Goal: Task Accomplishment & Management: Use online tool/utility

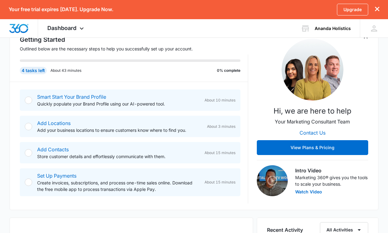
scroll to position [93, 0]
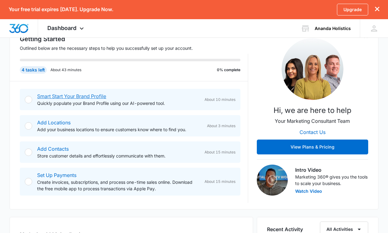
click at [82, 96] on link "Smart Start Your Brand Profile" at bounding box center [71, 96] width 69 height 6
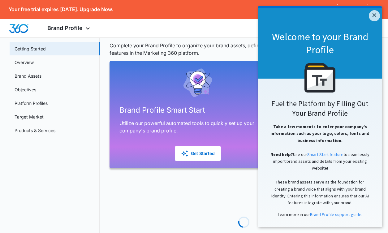
scroll to position [31, 0]
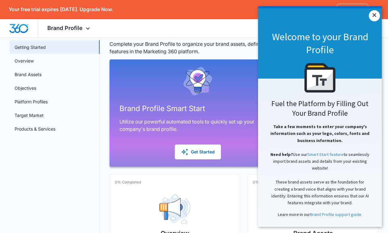
click at [375, 15] on link "×" at bounding box center [374, 15] width 11 height 11
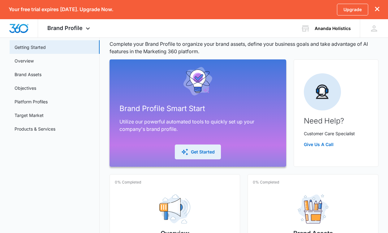
click at [193, 149] on div "Get Started" at bounding box center [198, 151] width 34 height 7
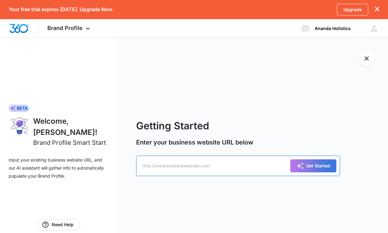
click at [183, 168] on input "text" at bounding box center [238, 166] width 204 height 20
type input "[DOMAIN_NAME]"
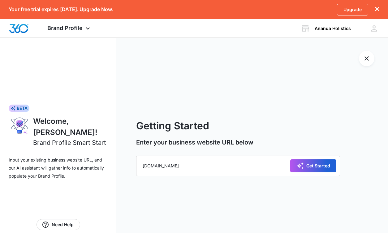
click at [312, 166] on div "Get Started" at bounding box center [314, 165] width 34 height 7
